Goal: Task Accomplishment & Management: Complete application form

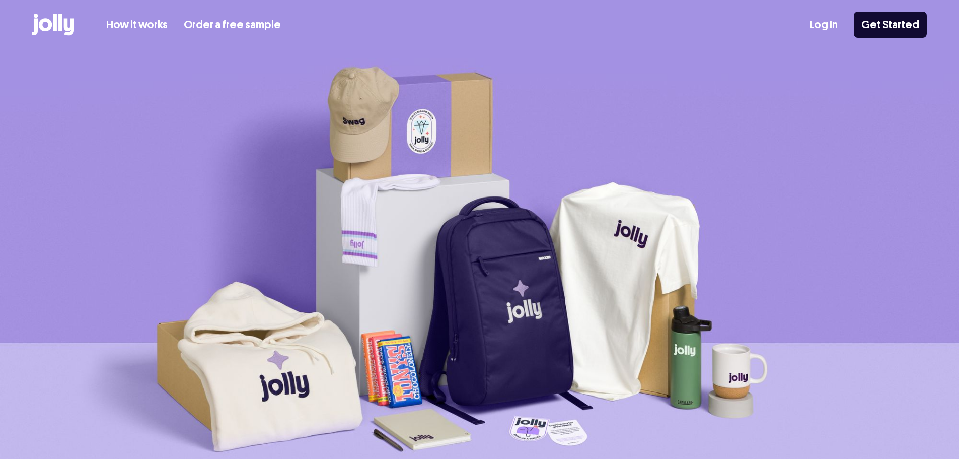
click at [51, 25] on icon at bounding box center [45, 24] width 13 height 13
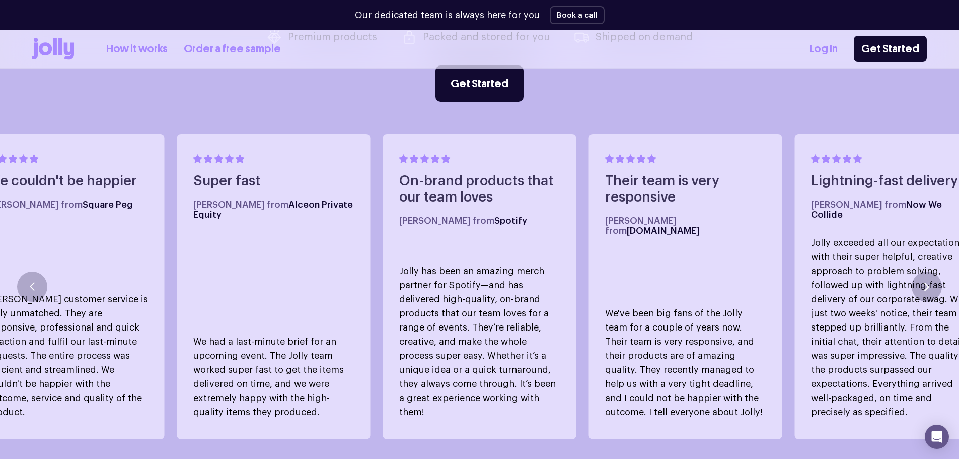
scroll to position [654, 0]
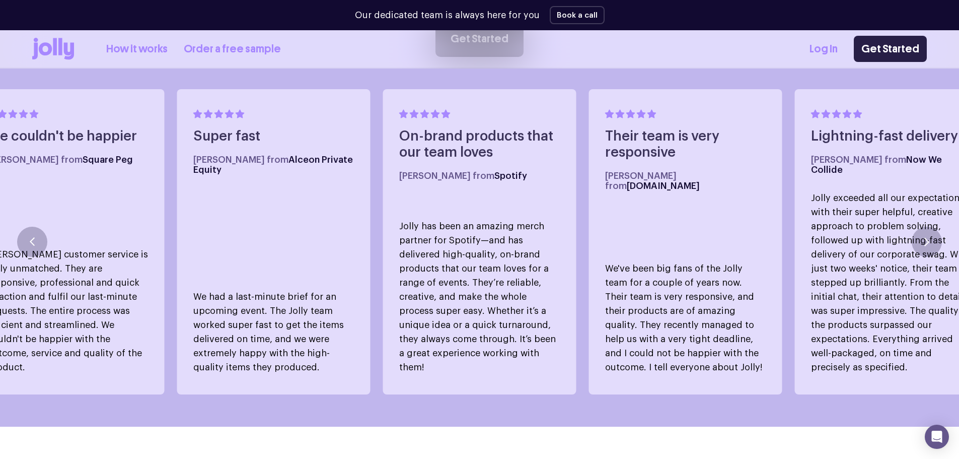
click at [872, 47] on link "Get Started" at bounding box center [890, 49] width 73 height 26
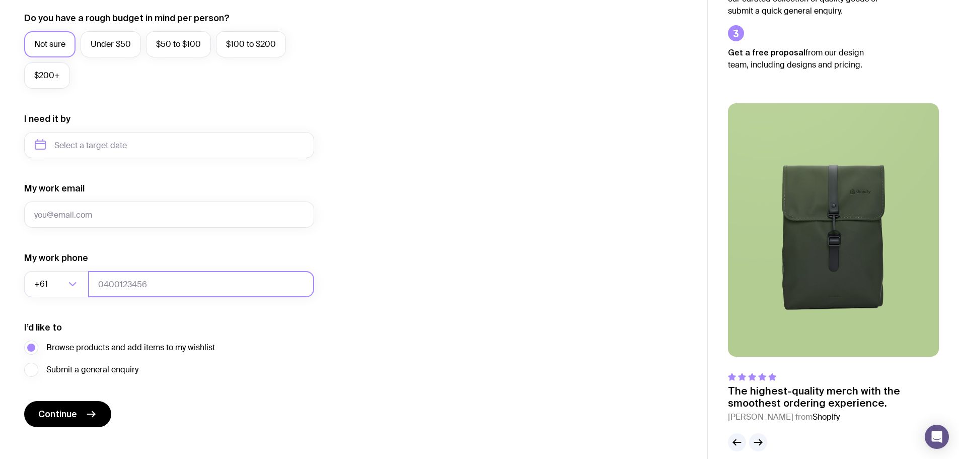
scroll to position [397, 0]
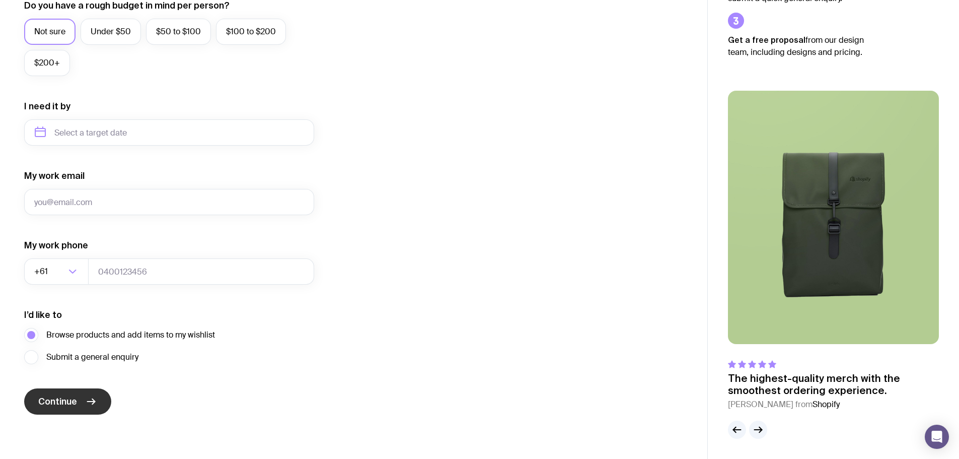
click at [71, 403] on span "Continue" at bounding box center [57, 401] width 39 height 12
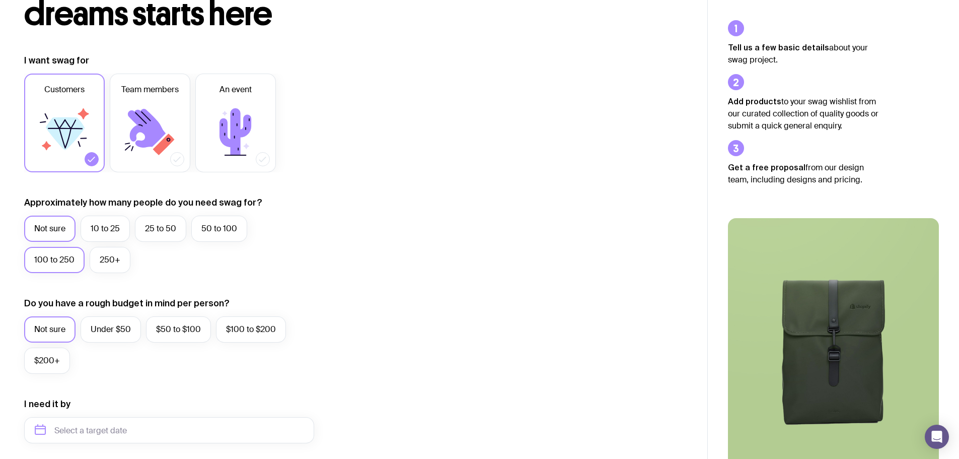
scroll to position [45, 0]
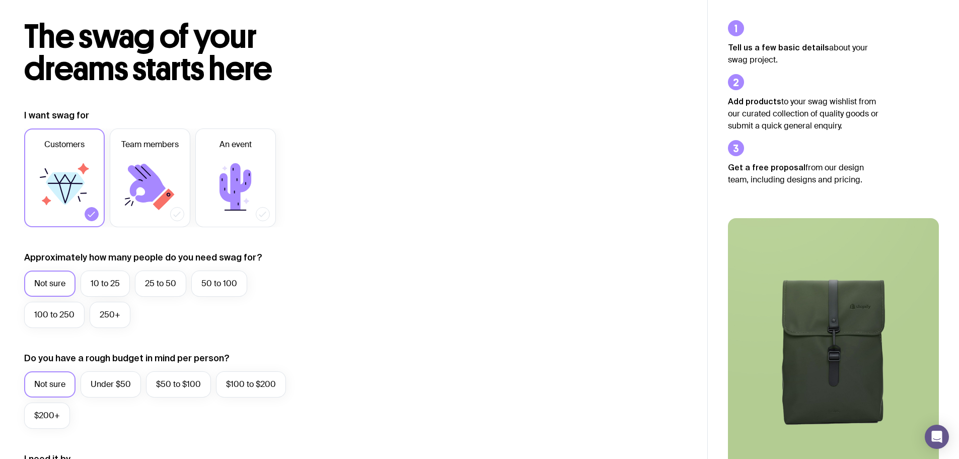
click at [67, 191] on icon at bounding box center [65, 188] width 39 height 33
click at [0, 0] on input "Customers" at bounding box center [0, 0] width 0 height 0
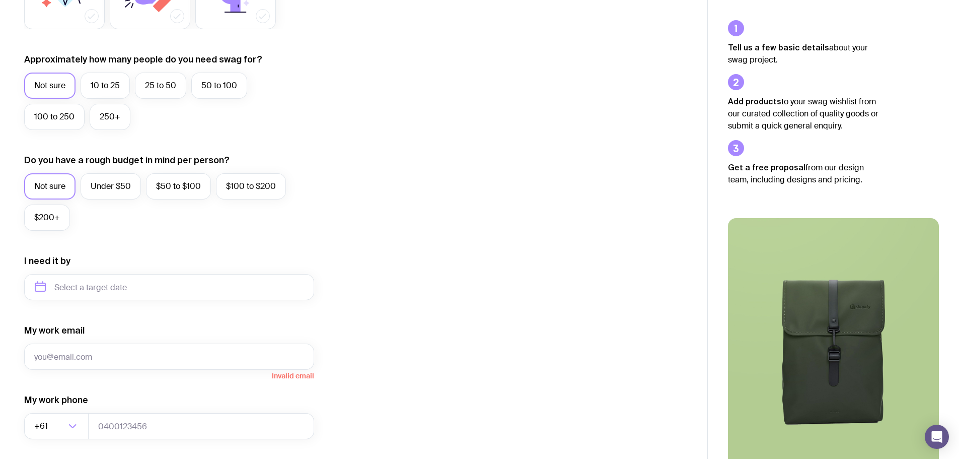
scroll to position [246, 0]
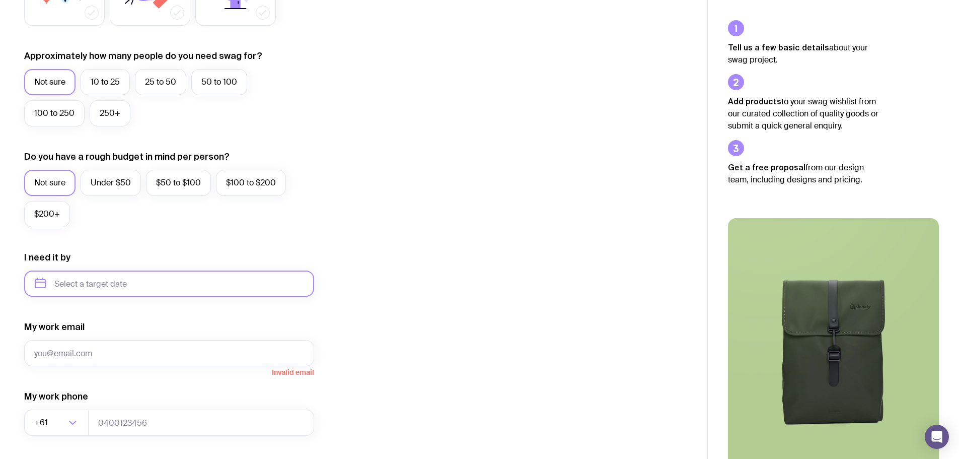
click at [113, 284] on input "text" at bounding box center [169, 283] width 290 height 26
click at [140, 319] on icon "button" at bounding box center [137, 318] width 12 height 12
click at [111, 342] on button "Feb" at bounding box center [129, 341] width 37 height 20
type input "[DATE]"
click at [108, 348] on input "My work email" at bounding box center [169, 353] width 290 height 26
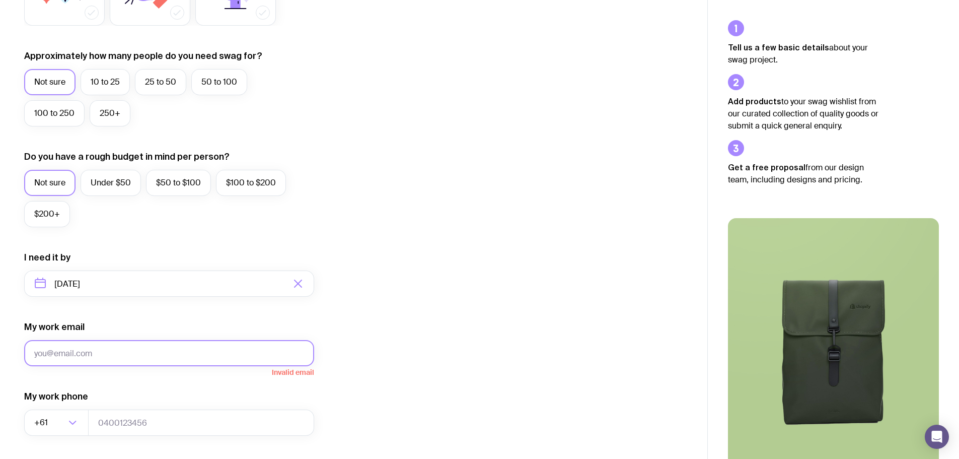
click at [197, 342] on input "My work email" at bounding box center [169, 353] width 290 height 26
click at [188, 352] on input "My work email" at bounding box center [169, 353] width 290 height 26
type input "[EMAIL_ADDRESS][DOMAIN_NAME]"
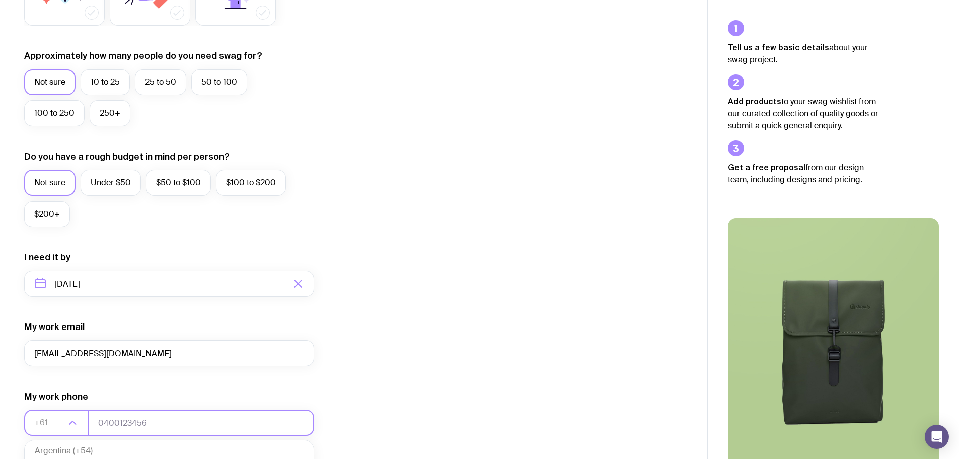
click at [139, 416] on input "tel" at bounding box center [201, 422] width 226 height 26
type input "0432084599"
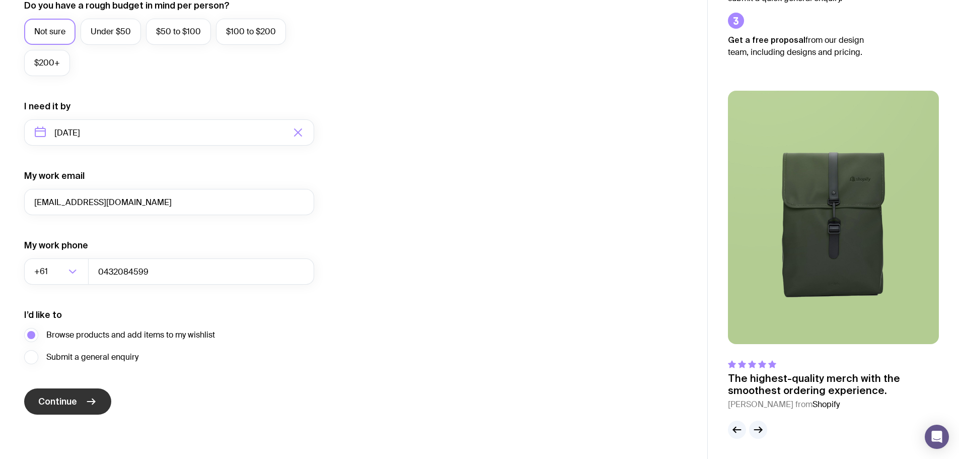
click at [91, 403] on icon "submit" at bounding box center [91, 401] width 12 height 12
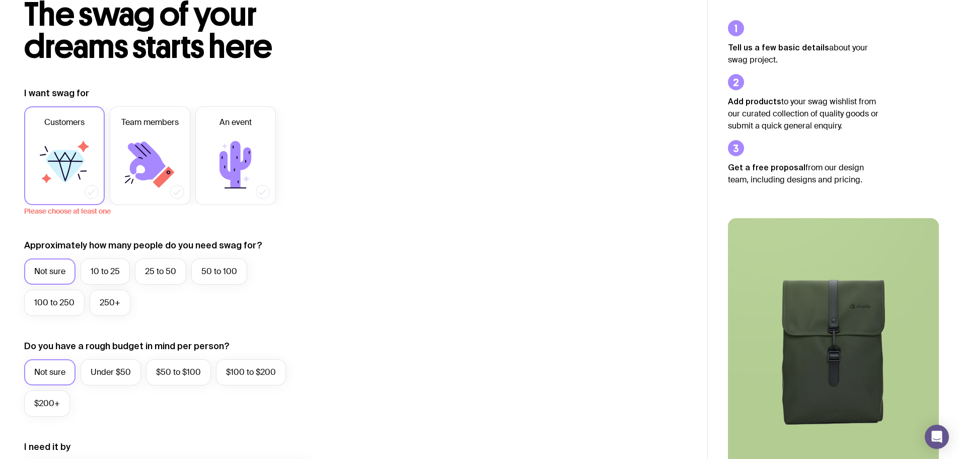
scroll to position [45, 0]
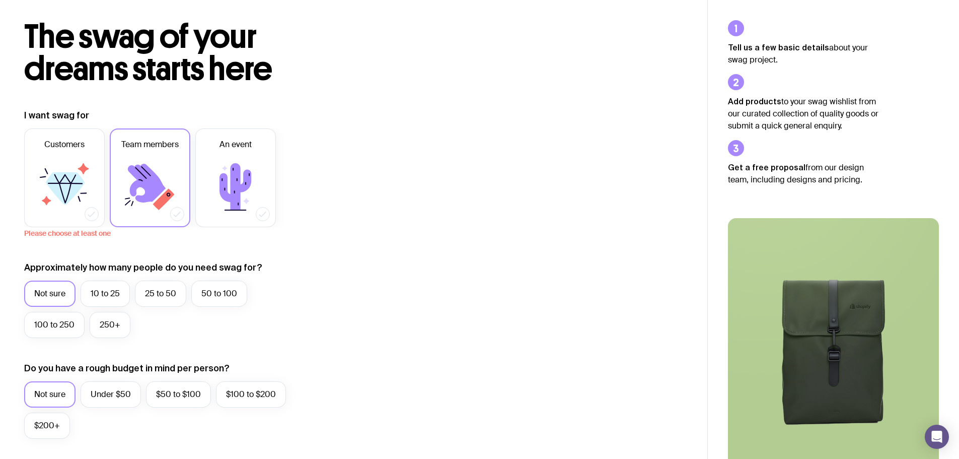
click at [162, 159] on icon at bounding box center [150, 187] width 60 height 60
click at [0, 0] on input "Team members" at bounding box center [0, 0] width 0 height 0
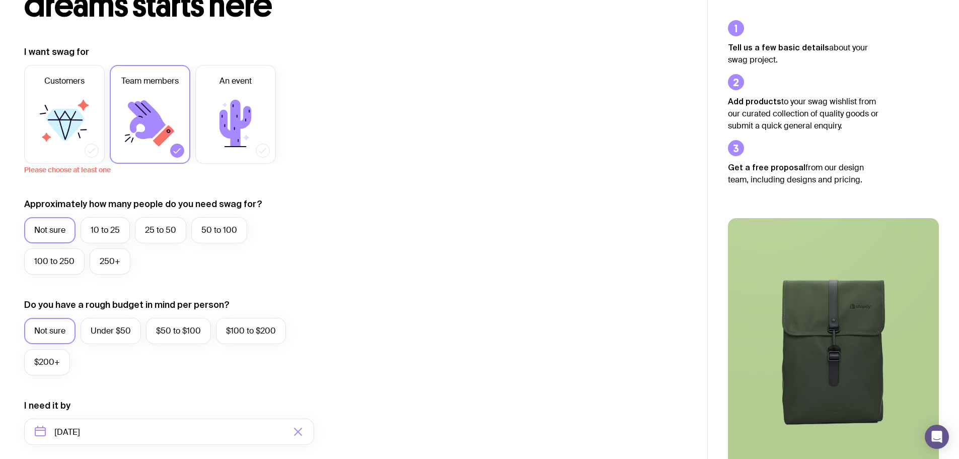
scroll to position [0, 0]
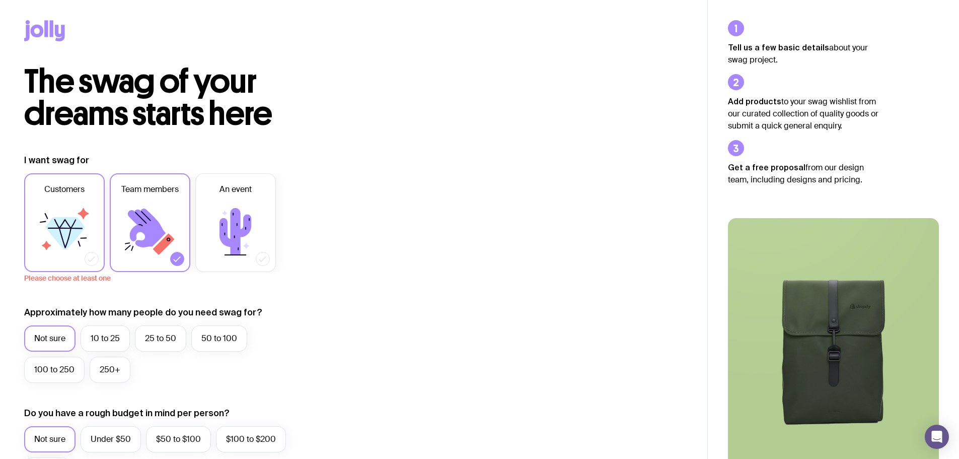
click at [80, 215] on icon at bounding box center [64, 231] width 60 height 60
click at [0, 0] on input "Customers" at bounding box center [0, 0] width 0 height 0
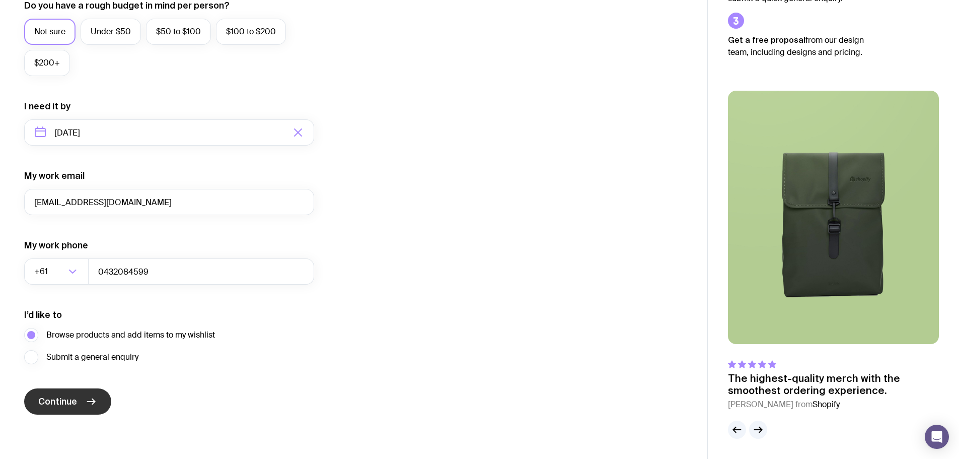
click at [81, 402] on button "Continue" at bounding box center [67, 401] width 87 height 26
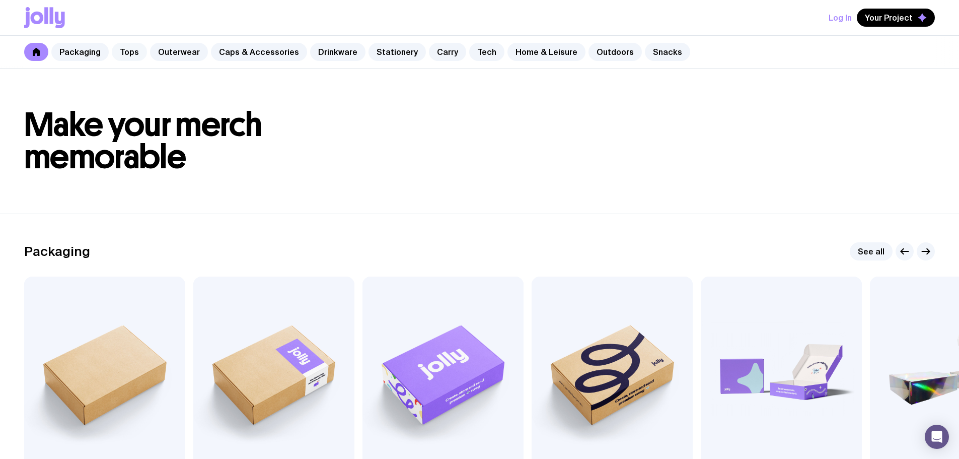
click at [126, 51] on link "Tops" at bounding box center [129, 52] width 35 height 18
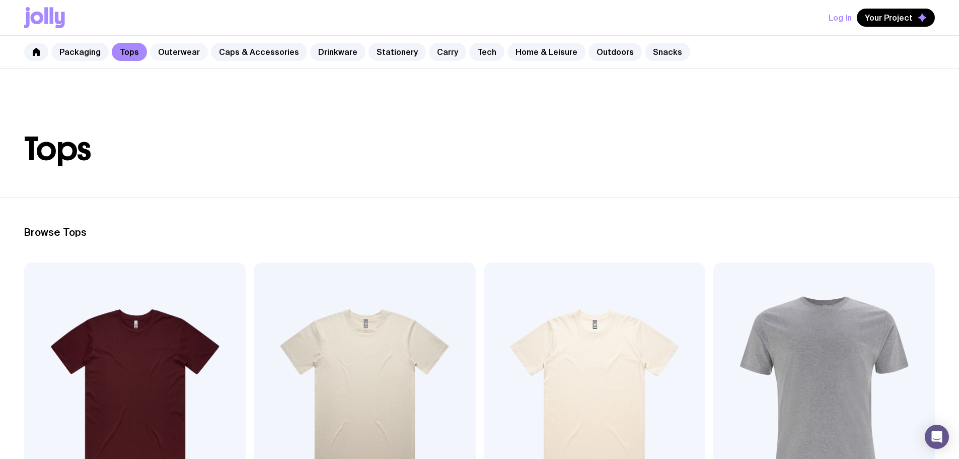
click at [179, 53] on link "Outerwear" at bounding box center [179, 52] width 58 height 18
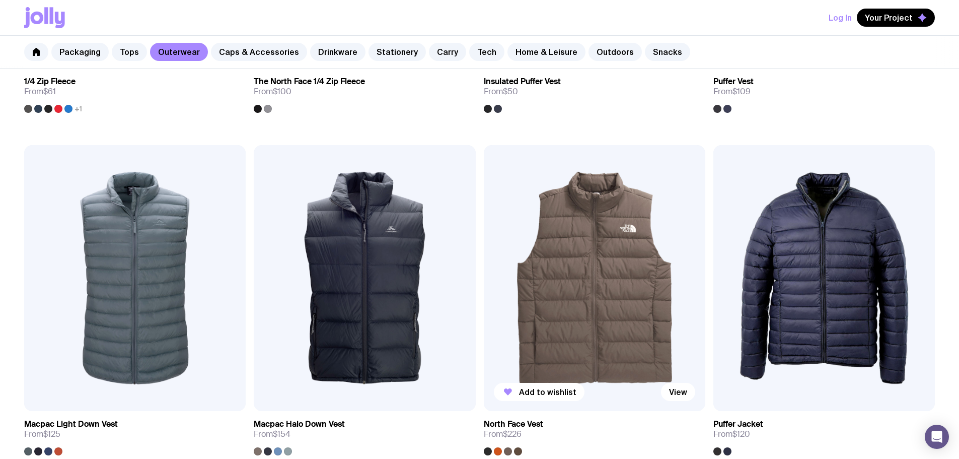
scroll to position [805, 0]
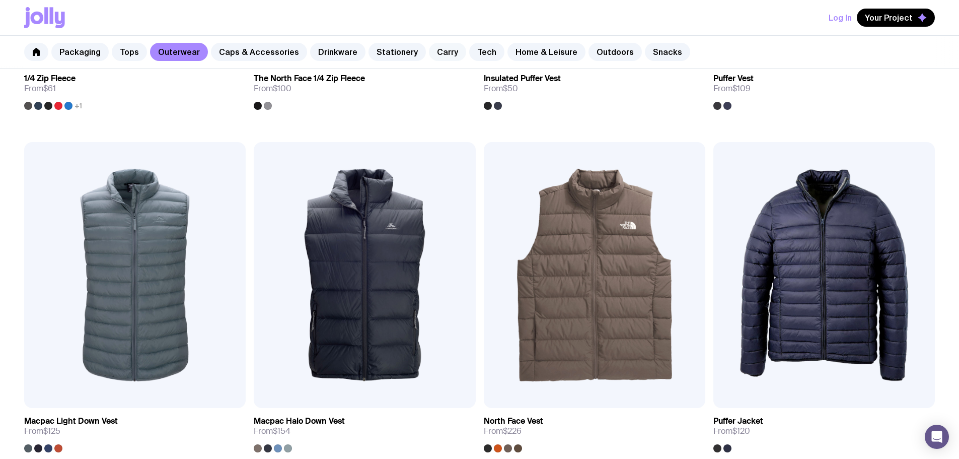
click at [445, 52] on link "Carry" at bounding box center [447, 52] width 37 height 18
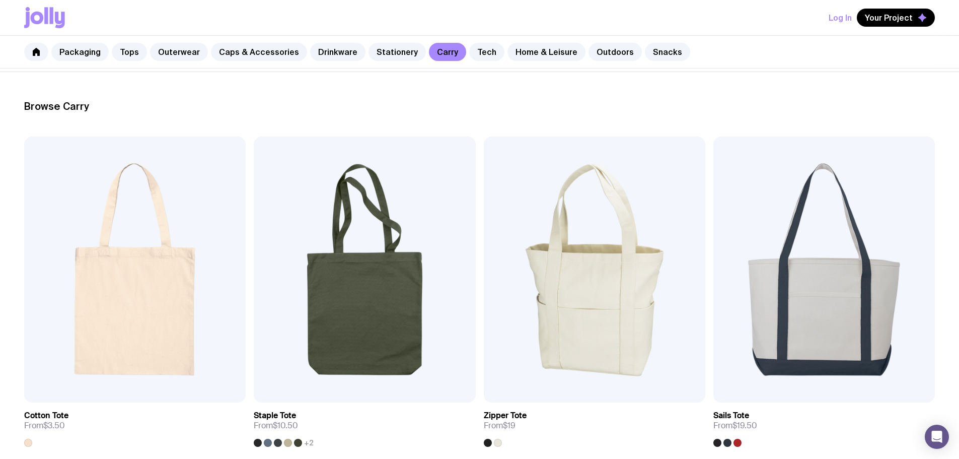
scroll to position [151, 0]
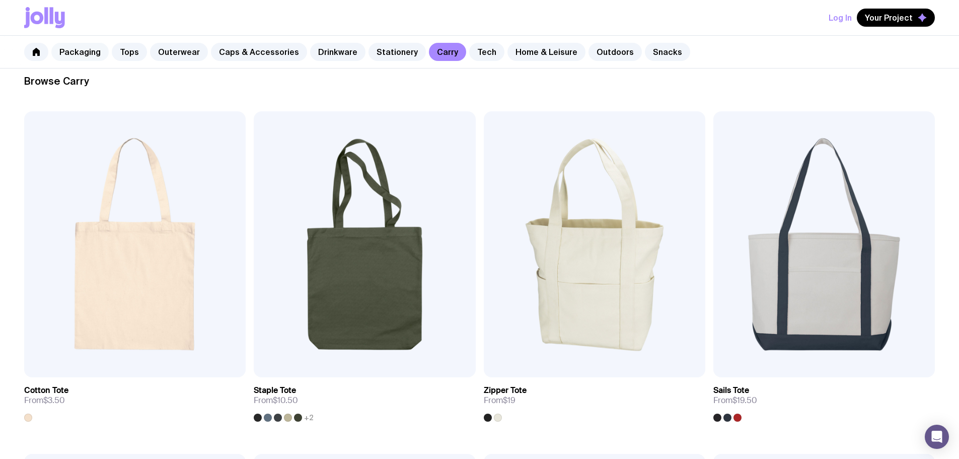
click at [66, 53] on link "Packaging" at bounding box center [79, 52] width 57 height 18
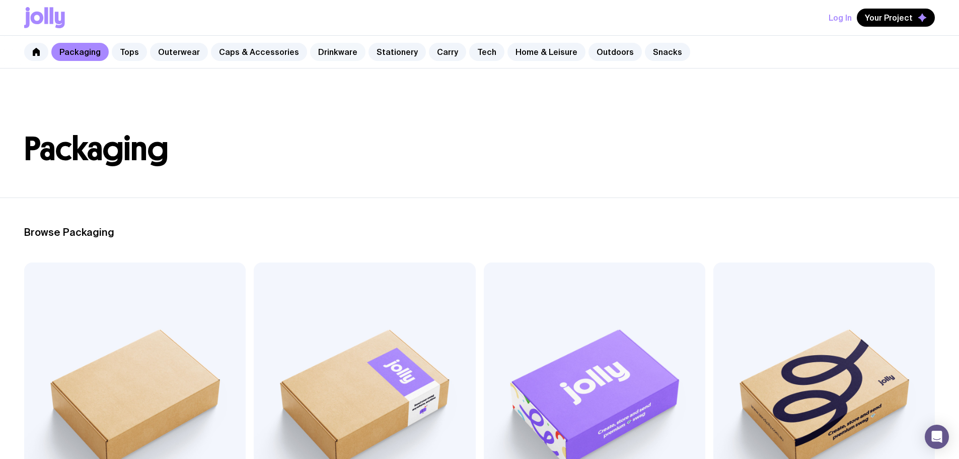
click at [338, 54] on link "Drinkware" at bounding box center [337, 52] width 55 height 18
